Goal: Task Accomplishment & Management: Manage account settings

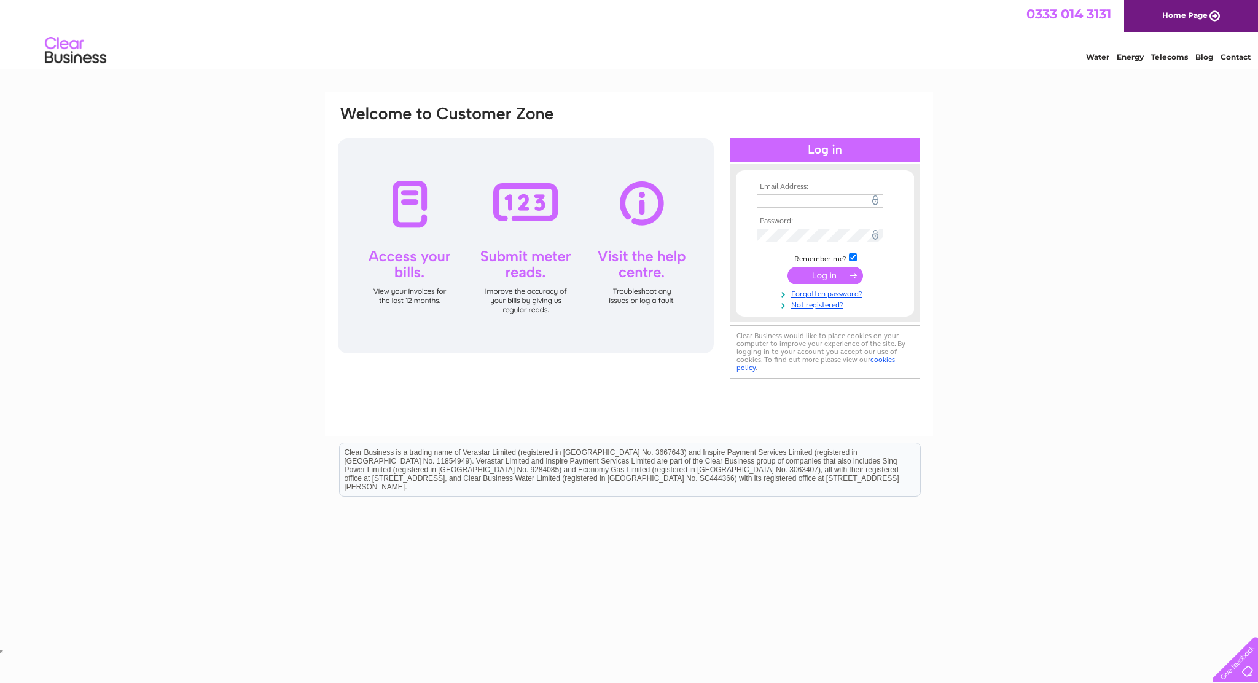
click at [832, 197] on input "text" at bounding box center [820, 201] width 127 height 14
click at [1076, 189] on div "Email Address: Password:" at bounding box center [629, 369] width 1258 height 554
click at [818, 198] on input "text" at bounding box center [821, 201] width 128 height 15
click at [818, 198] on input "text" at bounding box center [820, 201] width 127 height 14
type input "suppliers@orkneytech.co.uk"
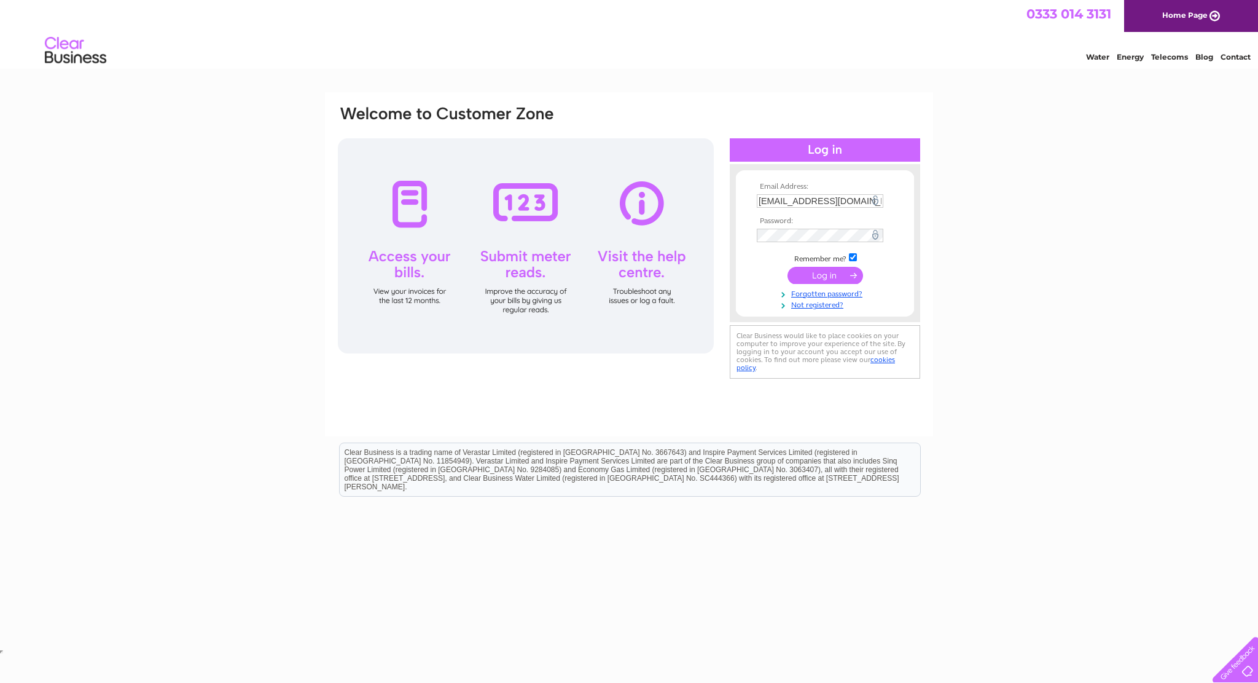
click at [840, 275] on input "submit" at bounding box center [826, 275] width 76 height 17
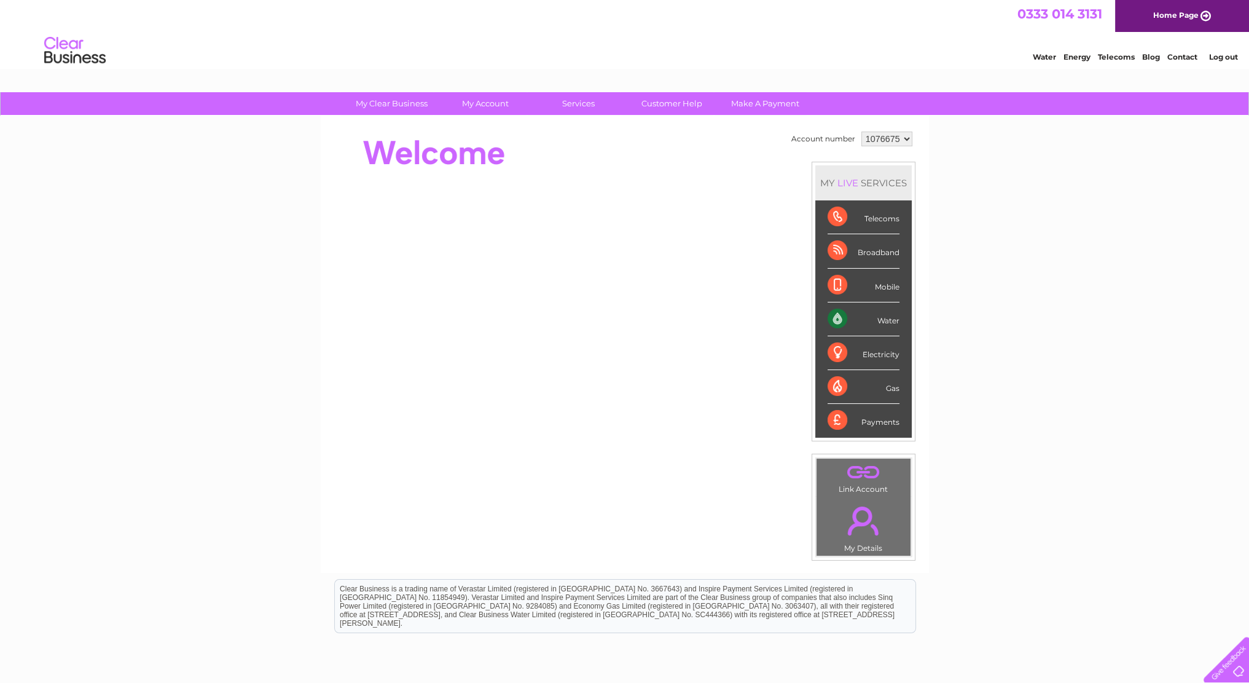
click at [839, 316] on div "Water" at bounding box center [864, 319] width 72 height 34
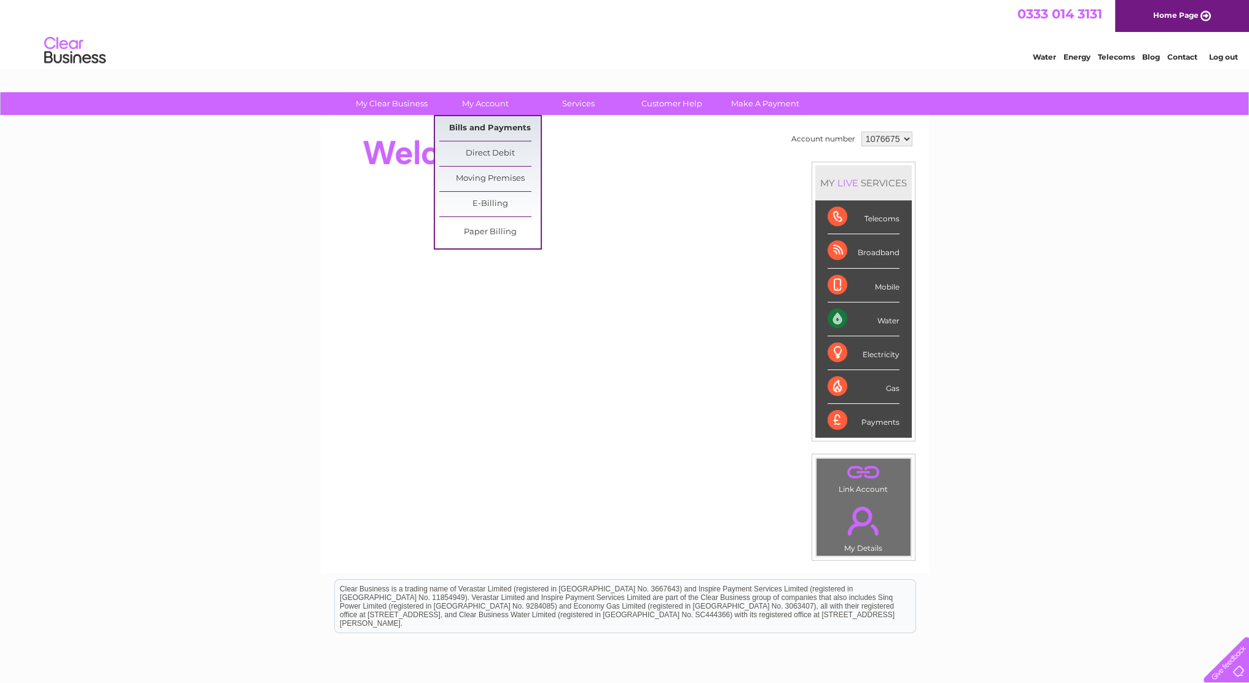
click at [471, 122] on link "Bills and Payments" at bounding box center [489, 128] width 101 height 25
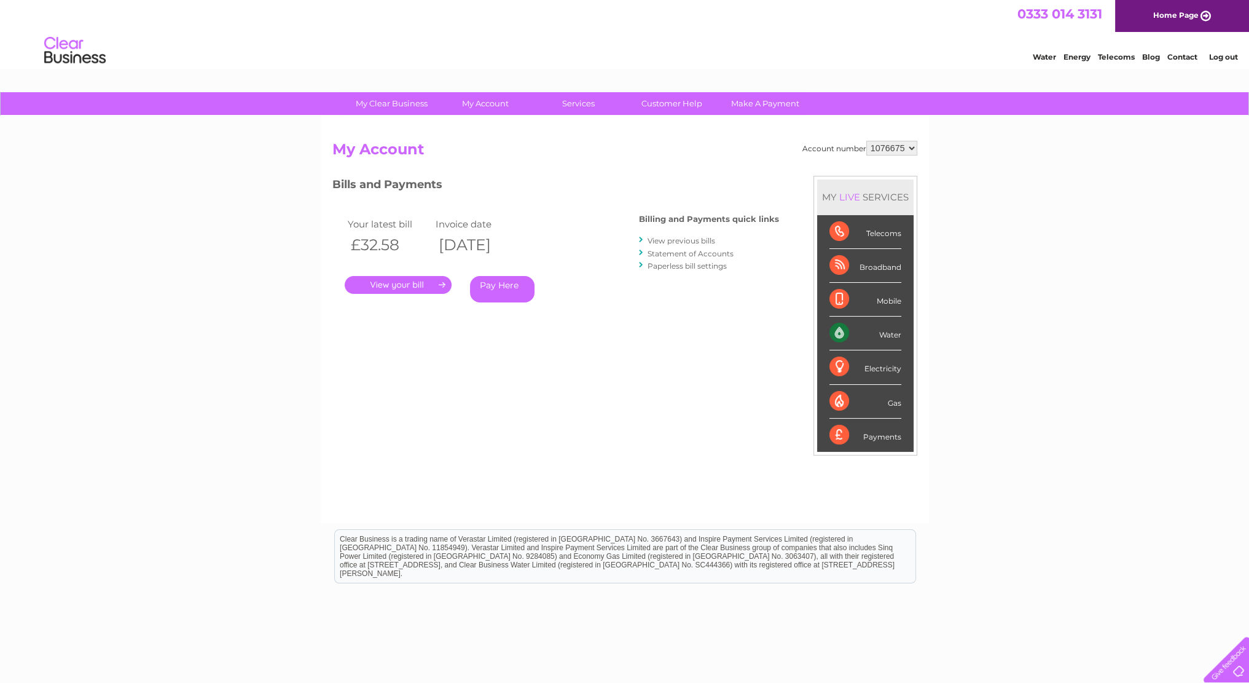
click at [399, 286] on link "." at bounding box center [398, 285] width 107 height 18
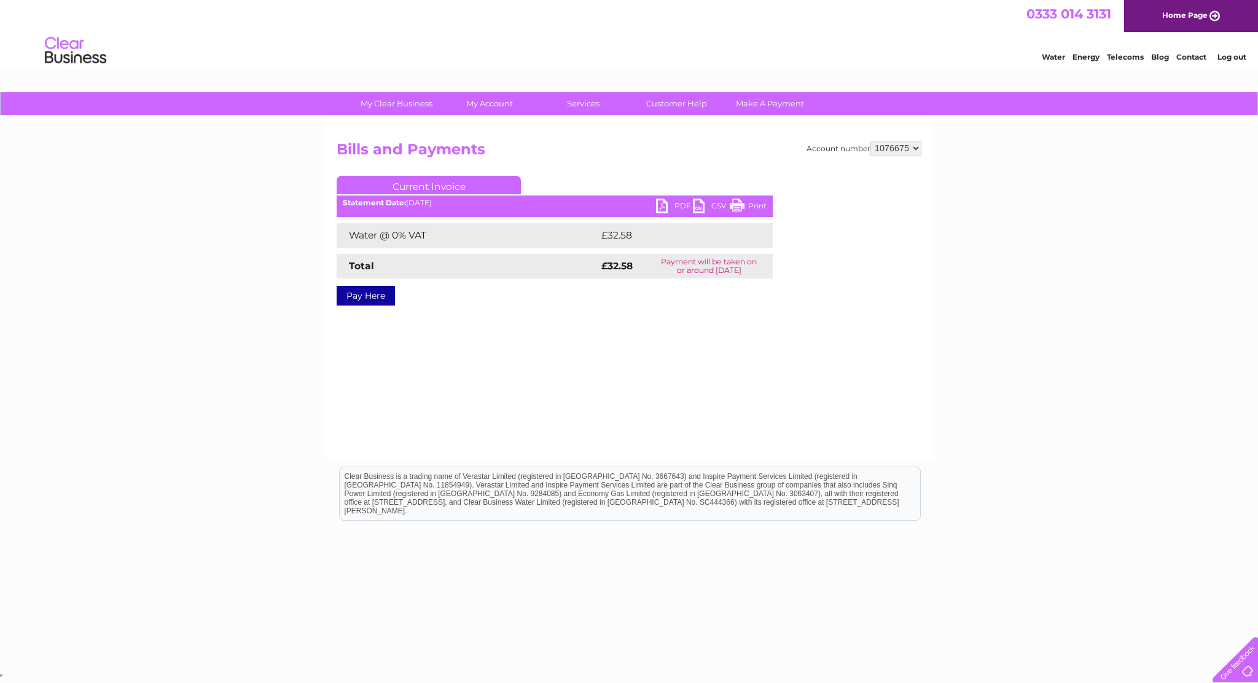
click at [677, 206] on link "PDF" at bounding box center [674, 207] width 37 height 18
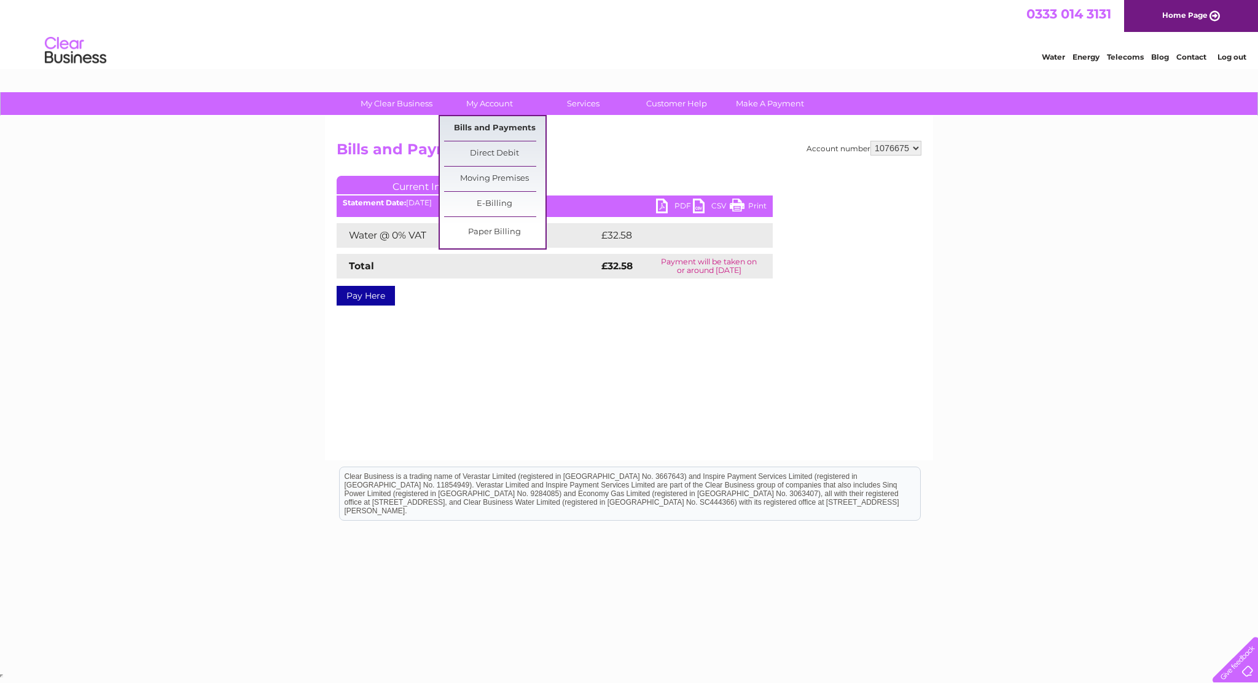
click at [489, 122] on link "Bills and Payments" at bounding box center [494, 128] width 101 height 25
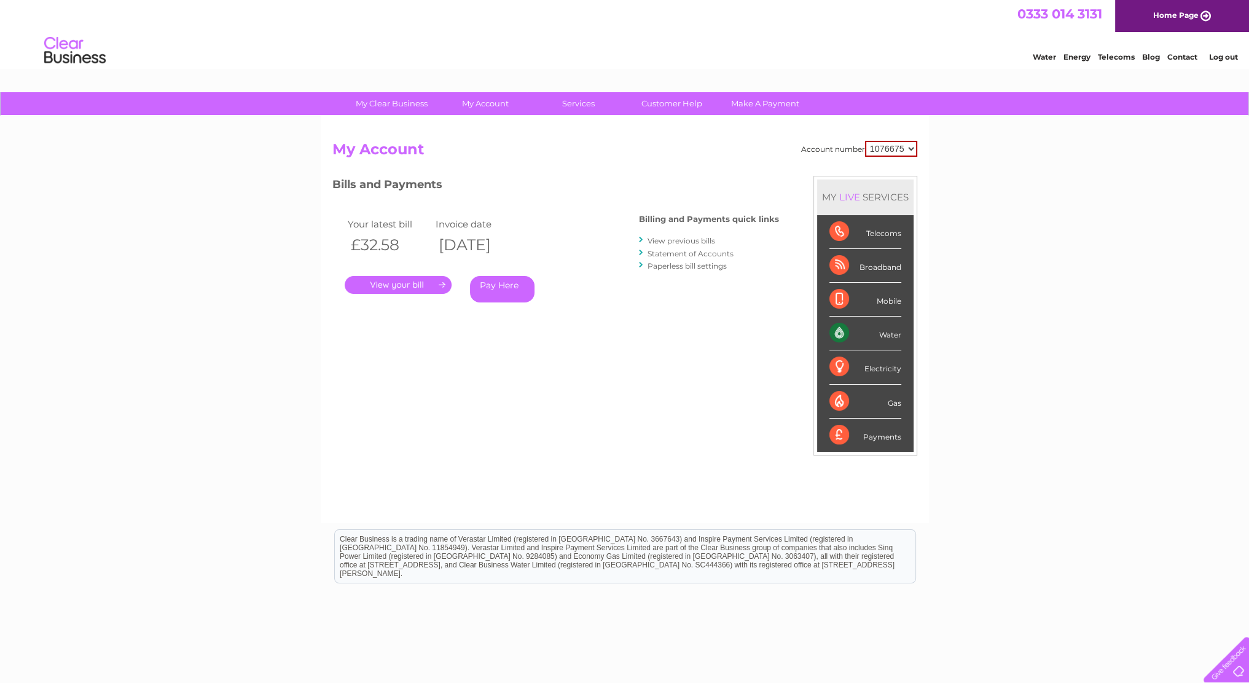
click at [700, 239] on link "View previous bills" at bounding box center [682, 240] width 68 height 9
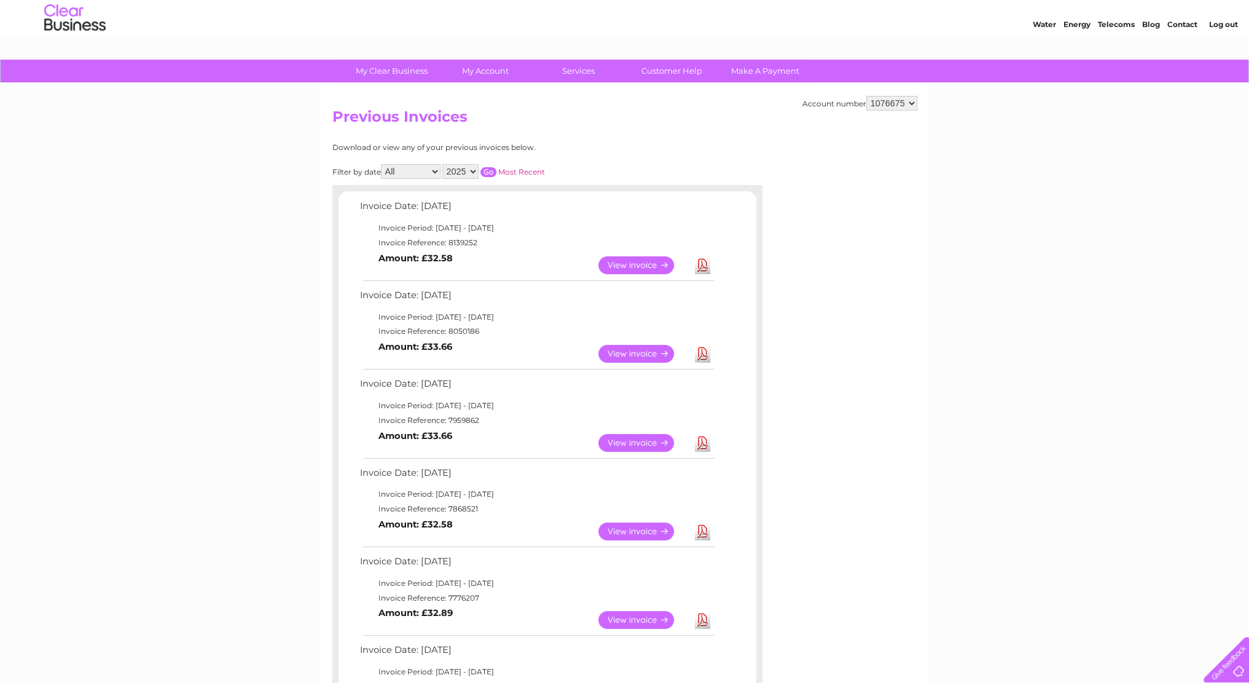
scroll to position [61, 0]
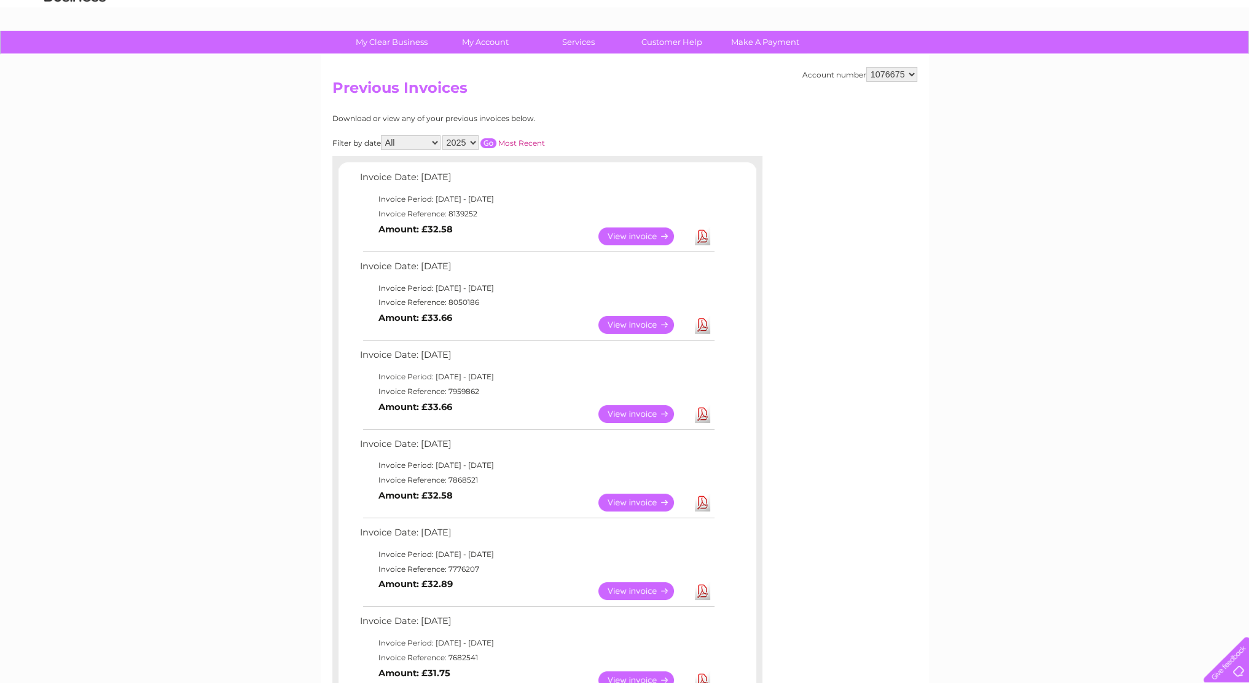
click at [701, 501] on link "Download" at bounding box center [702, 502] width 15 height 18
click at [701, 412] on link "Download" at bounding box center [702, 414] width 15 height 18
